Goal: Check status: Check status

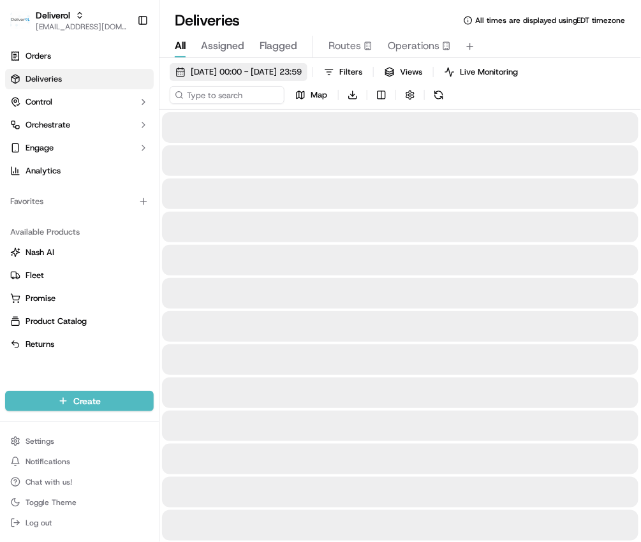
click at [204, 71] on span "[DATE] 00:00 - [DATE] 23:59" at bounding box center [246, 71] width 111 height 11
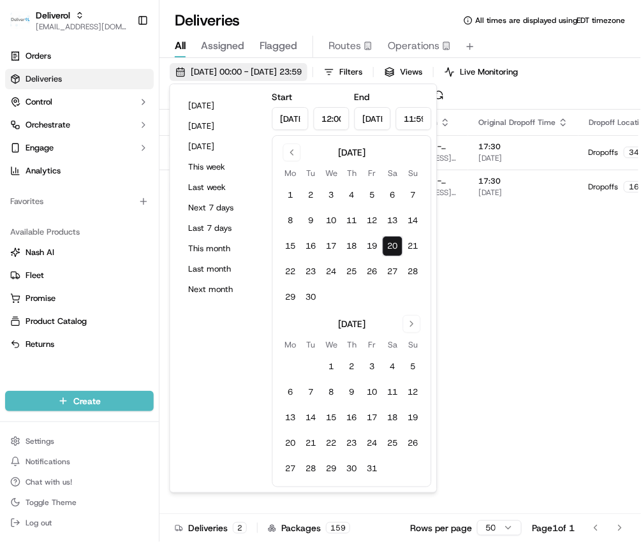
click at [295, 71] on span "[DATE] 00:00 - [DATE] 23:59" at bounding box center [246, 71] width 111 height 11
type input "[DATE]"
type input "12:00 AM"
type input "[DATE]"
type input "11:59 PM"
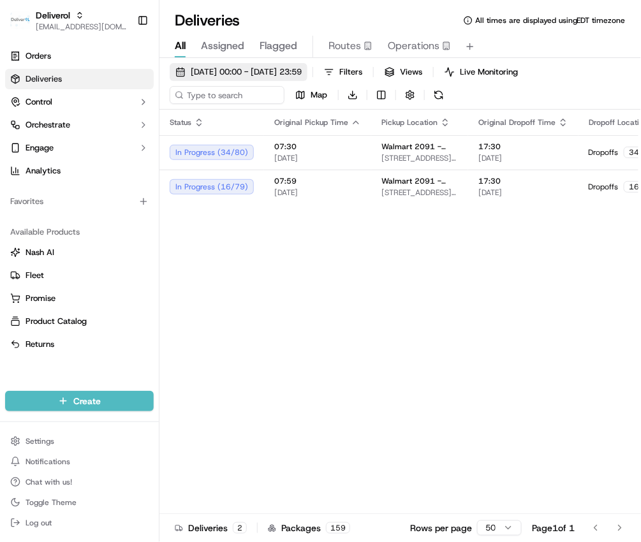
click at [290, 73] on span "[DATE] 00:00 - [DATE] 23:59" at bounding box center [246, 71] width 111 height 11
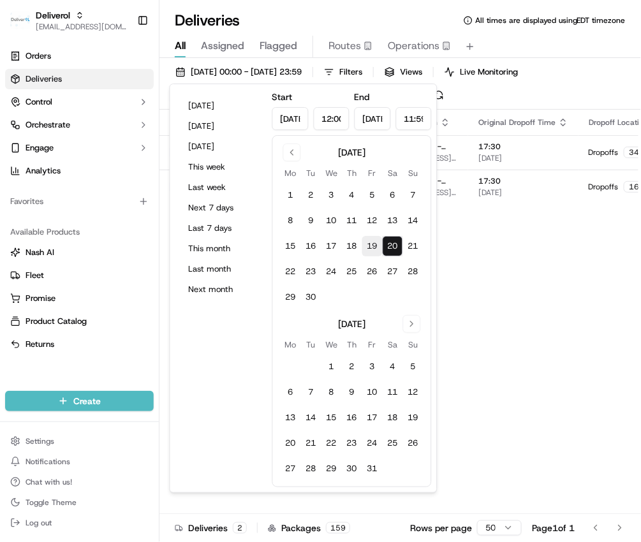
click at [370, 243] on button "19" at bounding box center [372, 246] width 20 height 20
type input "[DATE]"
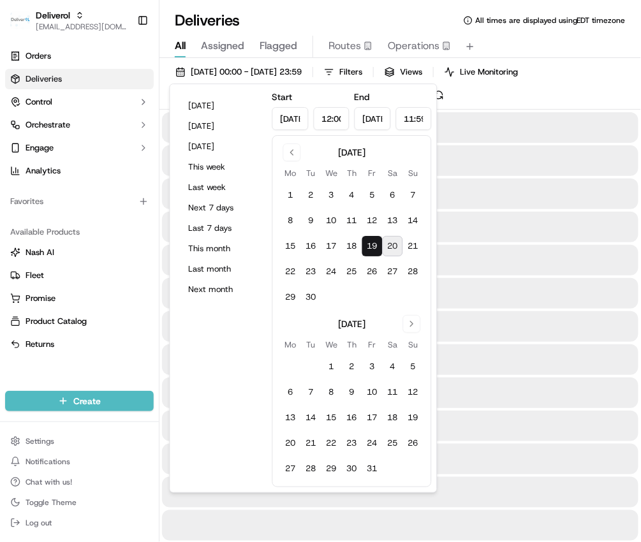
click at [507, 288] on div at bounding box center [400, 293] width 476 height 31
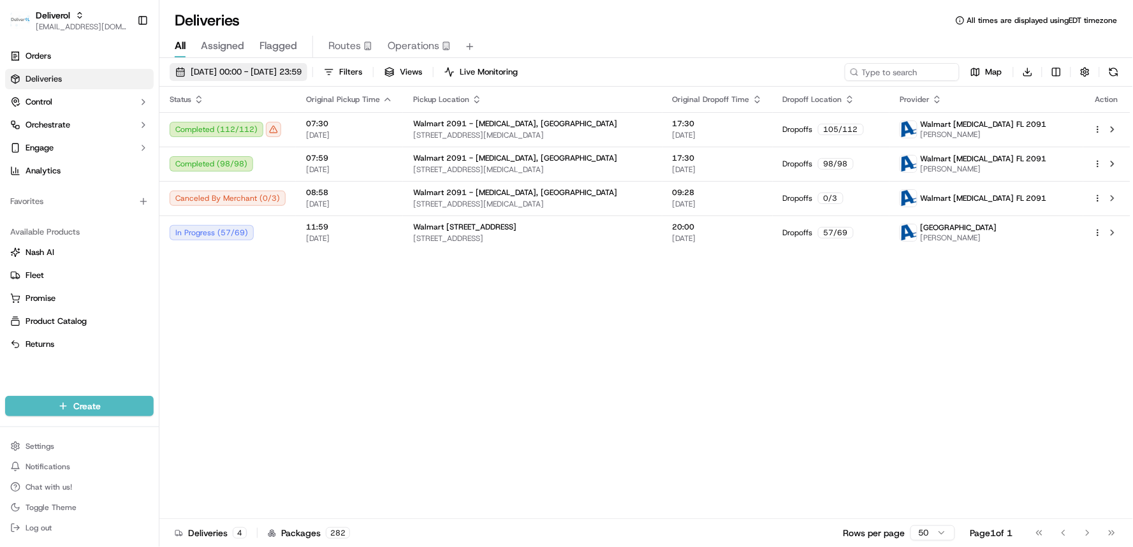
click at [272, 66] on span "[DATE] 00:00 - [DATE] 23:59" at bounding box center [246, 71] width 111 height 11
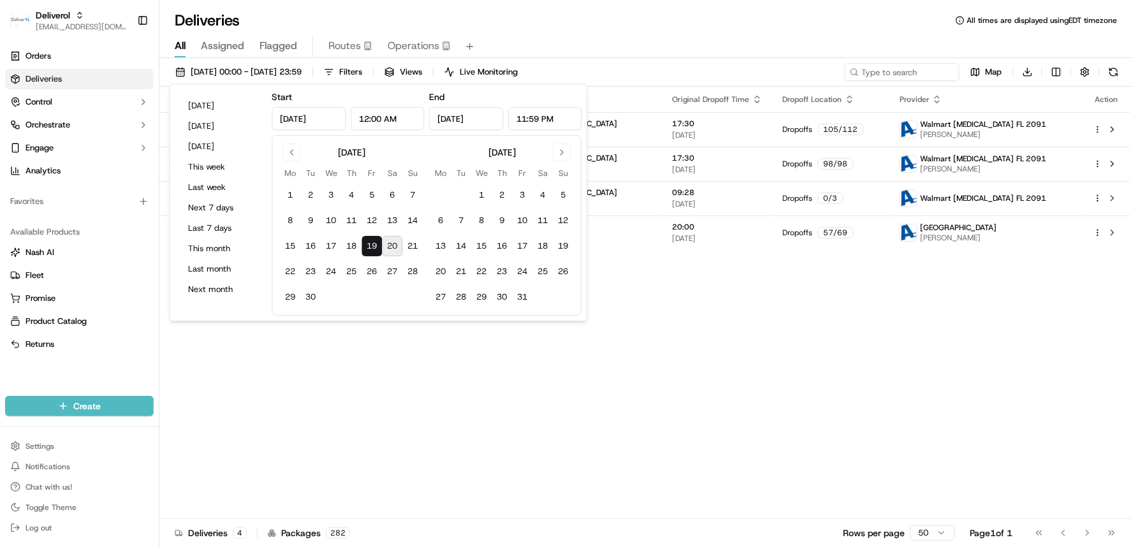
click at [391, 251] on button "20" at bounding box center [393, 246] width 20 height 20
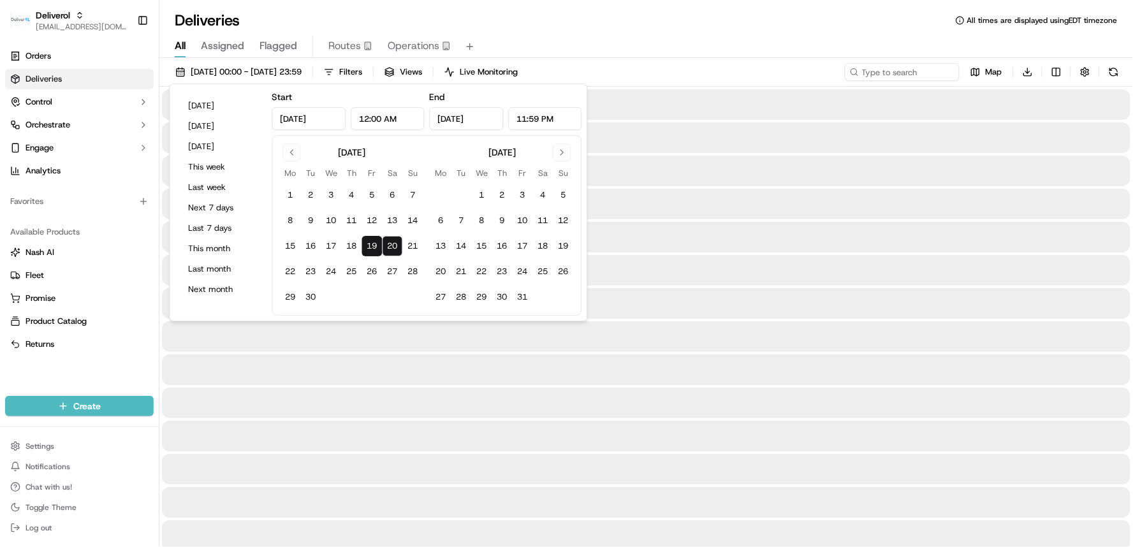
type input "[DATE]"
click at [387, 363] on div at bounding box center [646, 369] width 968 height 31
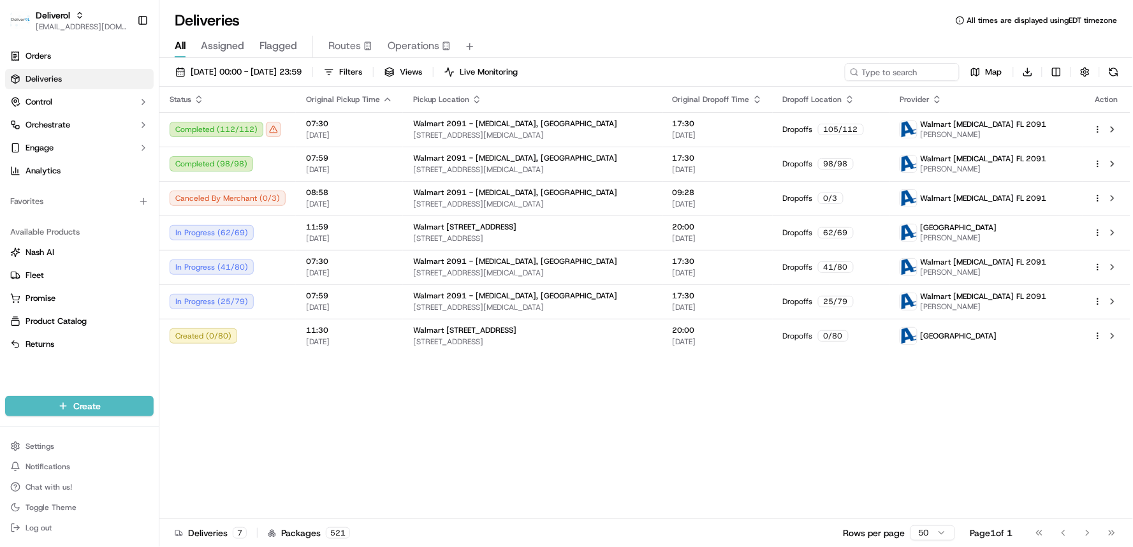
click at [324, 390] on div "Status Original Pickup Time Pickup Location Original Dropoff Time Dropoff Locat…" at bounding box center [644, 303] width 971 height 432
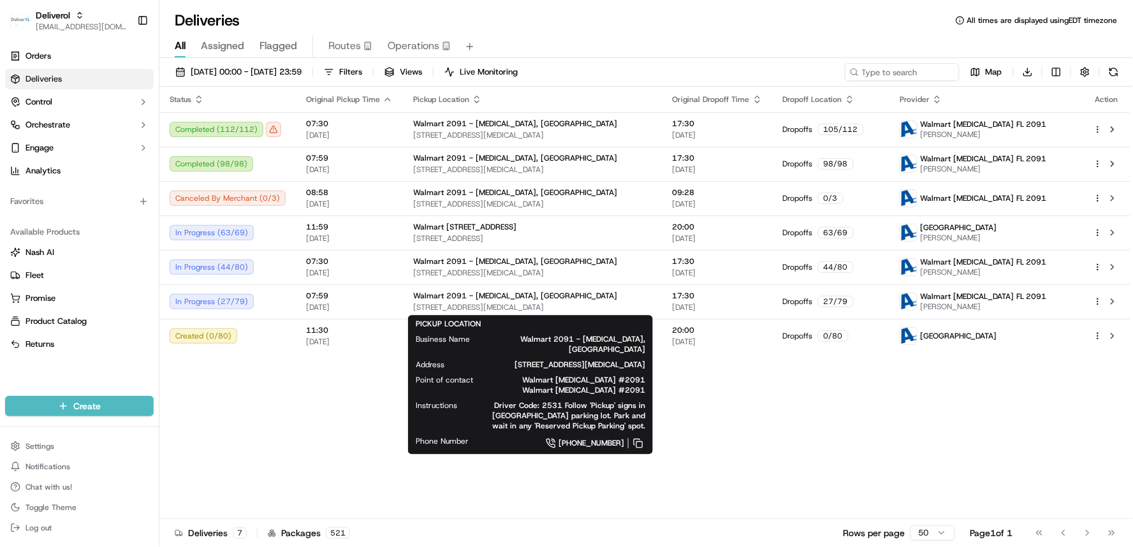
drag, startPoint x: 502, startPoint y: 291, endPoint x: 820, endPoint y: 1, distance: 430.1
click at [502, 291] on div "Walmart 2091 - [MEDICAL_DATA], [GEOGRAPHIC_DATA]" at bounding box center [532, 296] width 239 height 10
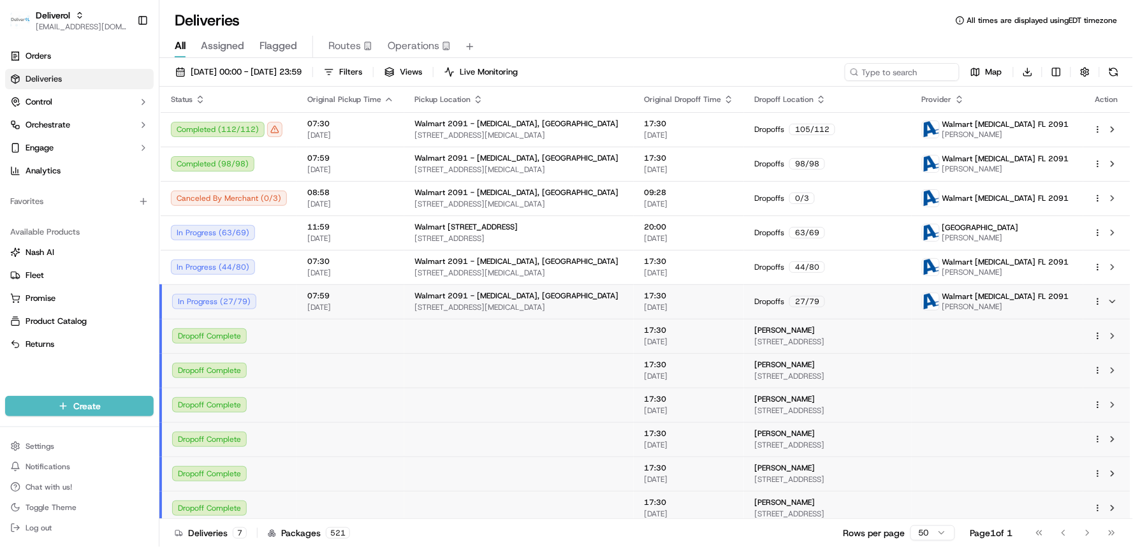
click at [640, 450] on td "[PERSON_NAME] [STREET_ADDRESS]" at bounding box center [827, 439] width 167 height 34
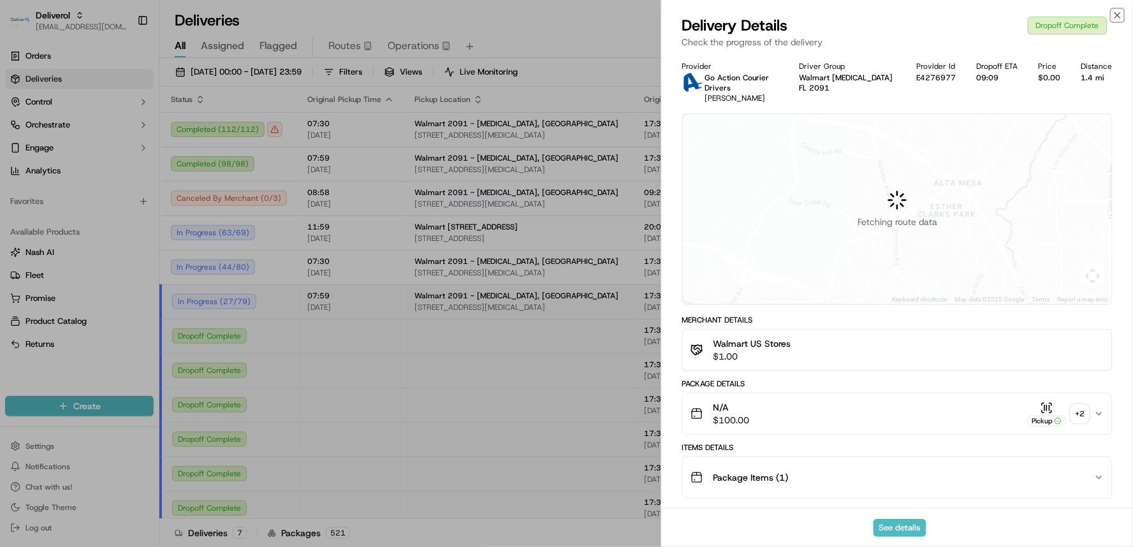
click at [640, 17] on icon "button" at bounding box center [1117, 15] width 10 height 10
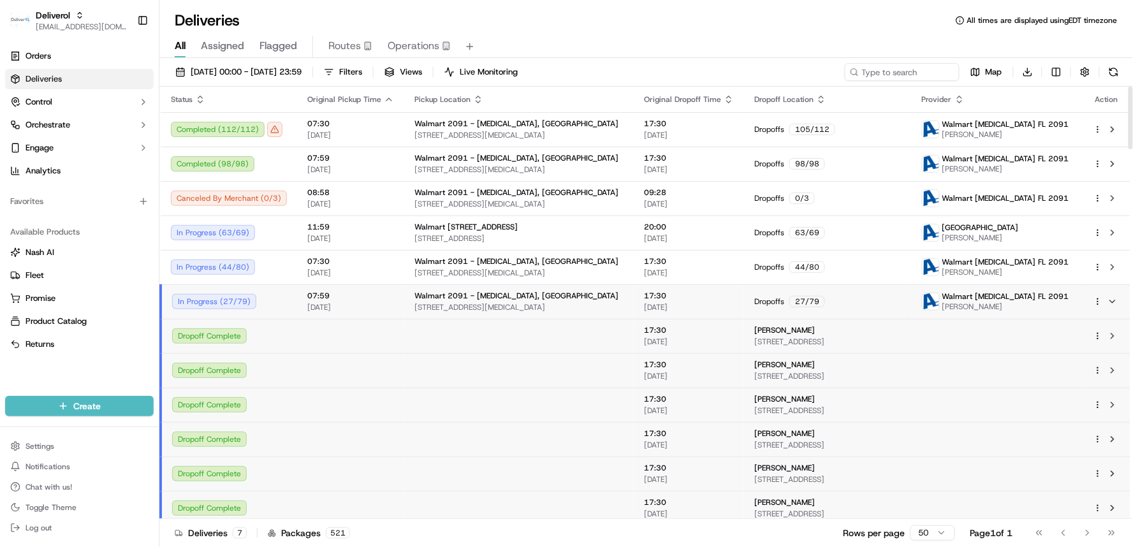
click at [548, 284] on td "Walmart [STREET_ADDRESS][MEDICAL_DATA][MEDICAL_DATA]" at bounding box center [519, 301] width 230 height 34
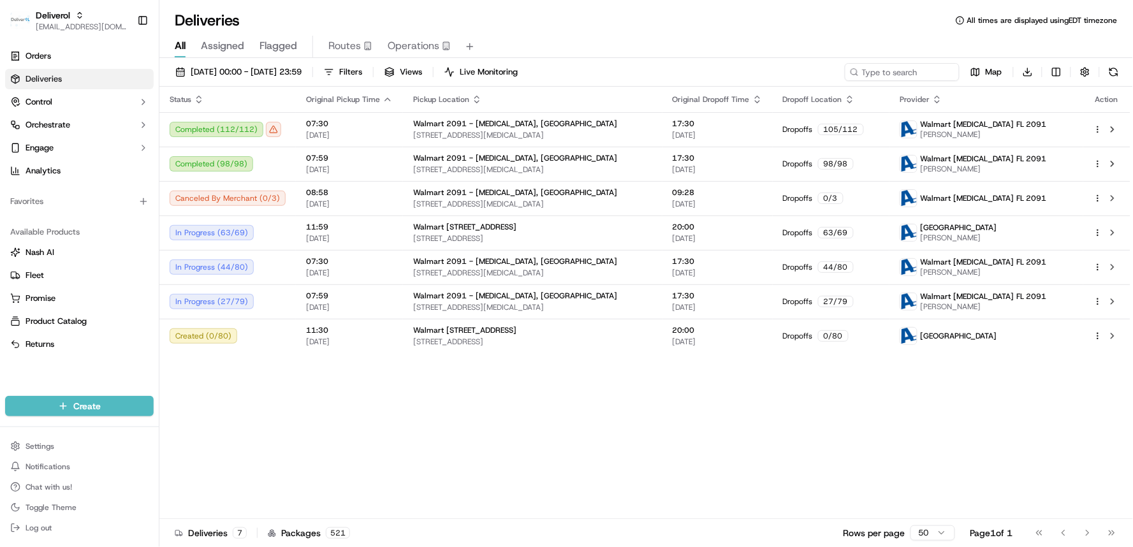
click at [519, 416] on div "Status Original Pickup Time Pickup Location Original Dropoff Time Dropoff Locat…" at bounding box center [644, 303] width 971 height 432
